Goal: Navigation & Orientation: Find specific page/section

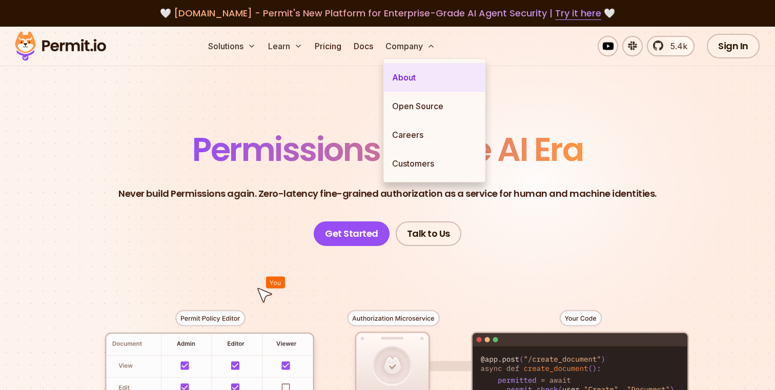
click at [424, 76] on link "About" at bounding box center [434, 77] width 101 height 29
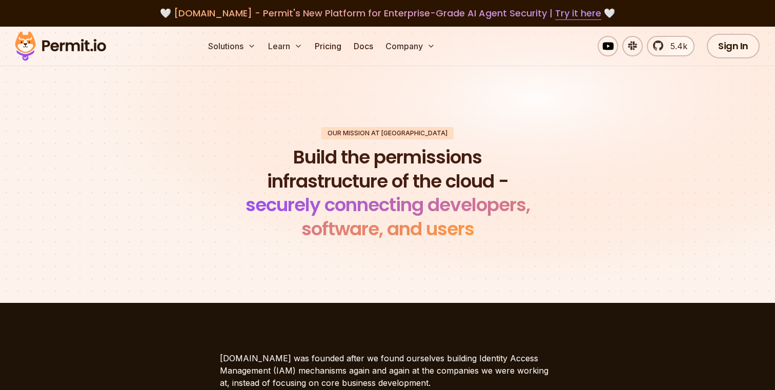
click at [76, 47] on img at bounding box center [60, 46] width 100 height 35
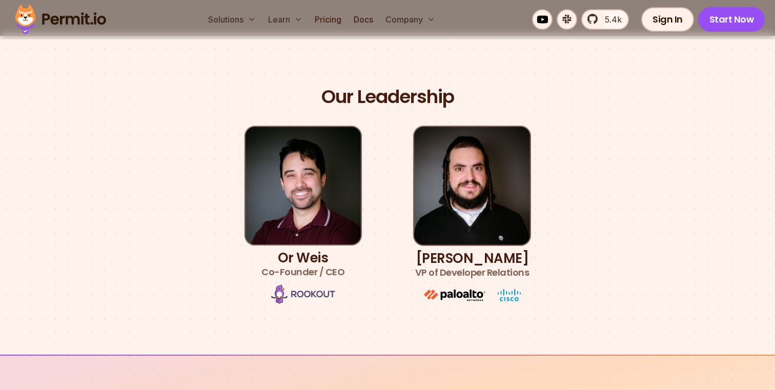
scroll to position [589, 0]
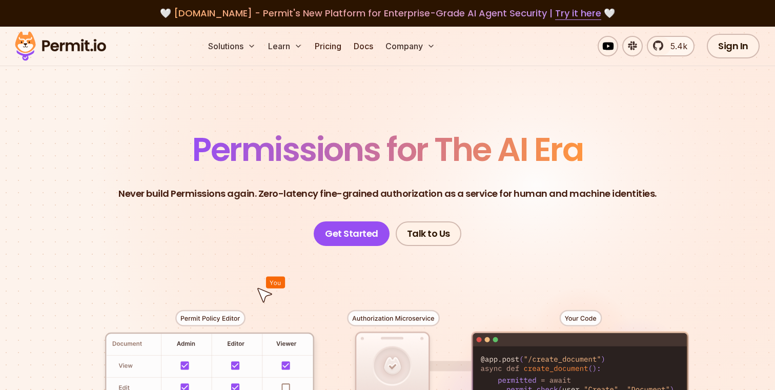
click at [77, 42] on img at bounding box center [60, 46] width 100 height 35
